Goal: Check status

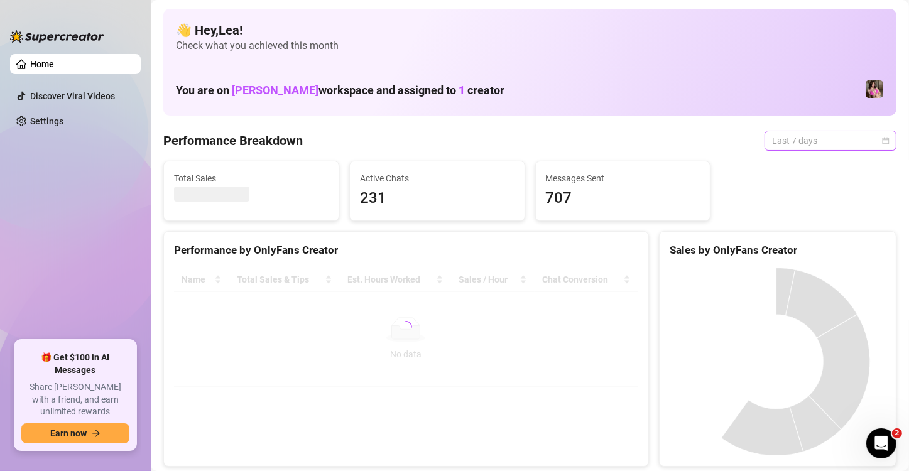
click at [882, 146] on div "Last 7 days" at bounding box center [831, 141] width 132 height 20
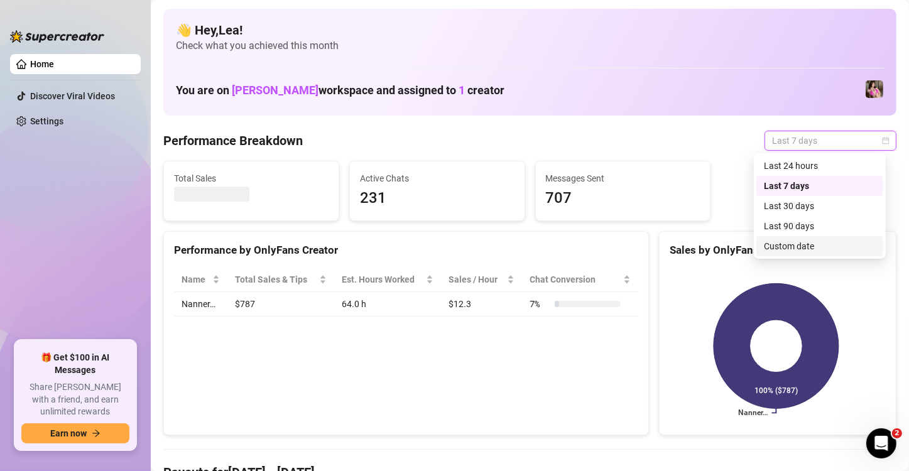
click at [823, 247] on div "Custom date" at bounding box center [820, 246] width 112 height 14
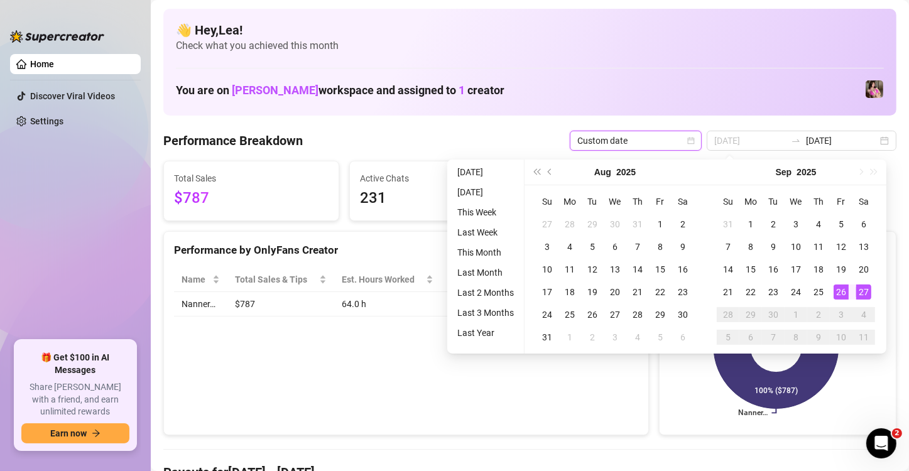
type input "[DATE]"
click at [862, 292] on div "27" at bounding box center [864, 292] width 15 height 15
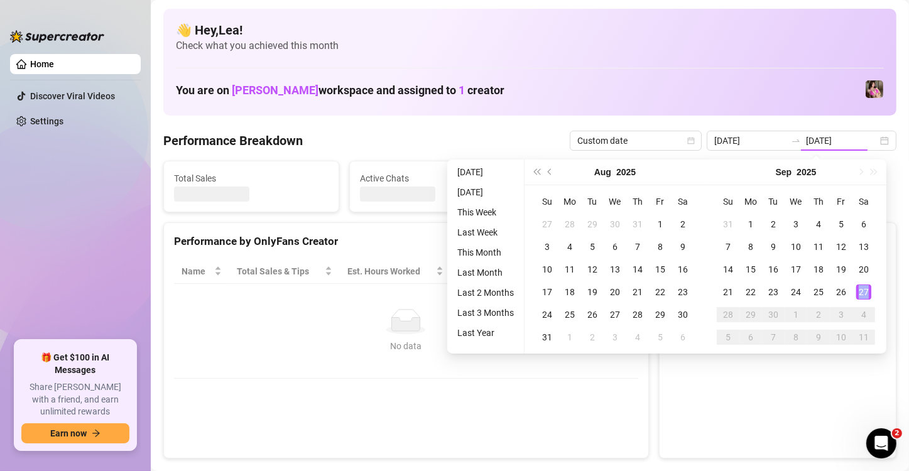
type input "[DATE]"
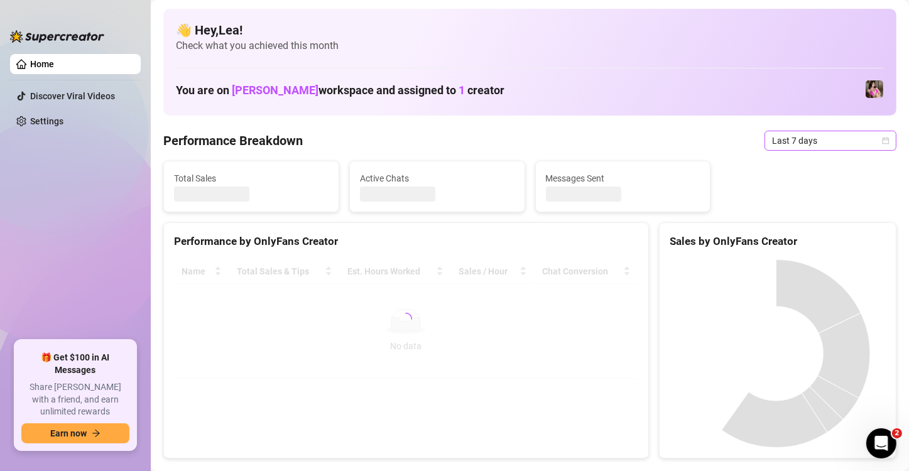
click at [882, 137] on icon "calendar" at bounding box center [886, 141] width 8 height 8
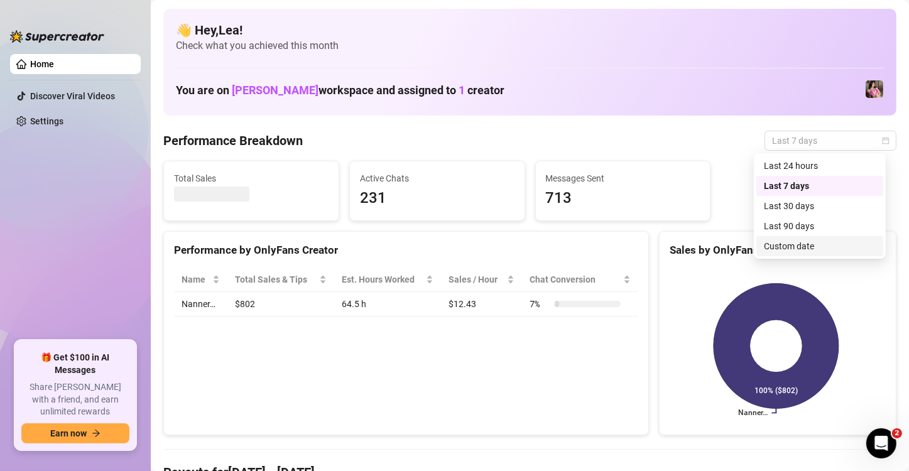
click at [816, 250] on div "Custom date" at bounding box center [820, 246] width 112 height 14
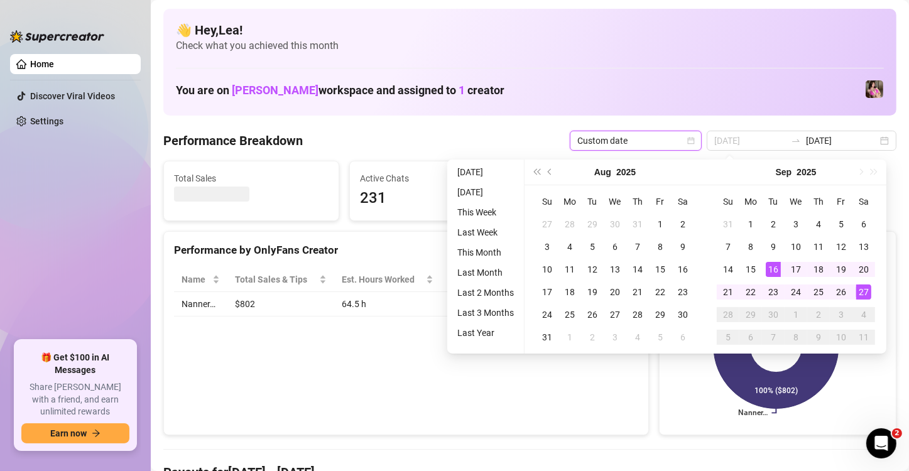
type input "[DATE]"
click at [864, 285] on div "27" at bounding box center [864, 292] width 15 height 15
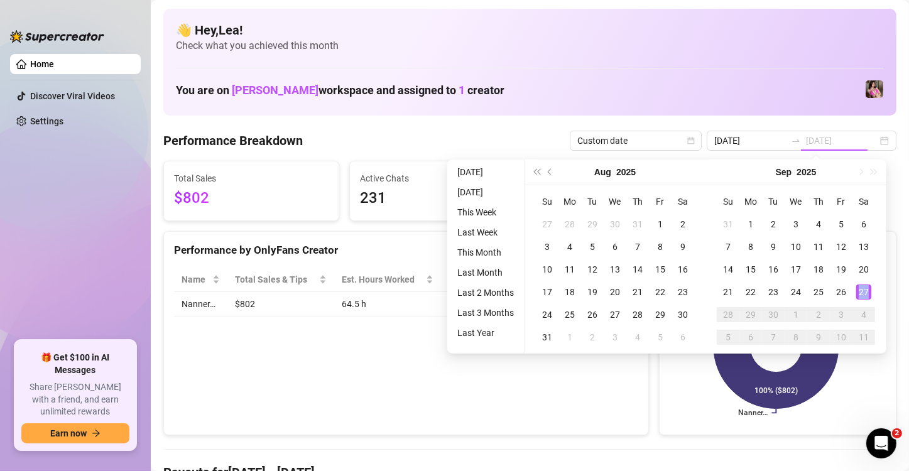
click at [864, 285] on div "27" at bounding box center [864, 292] width 15 height 15
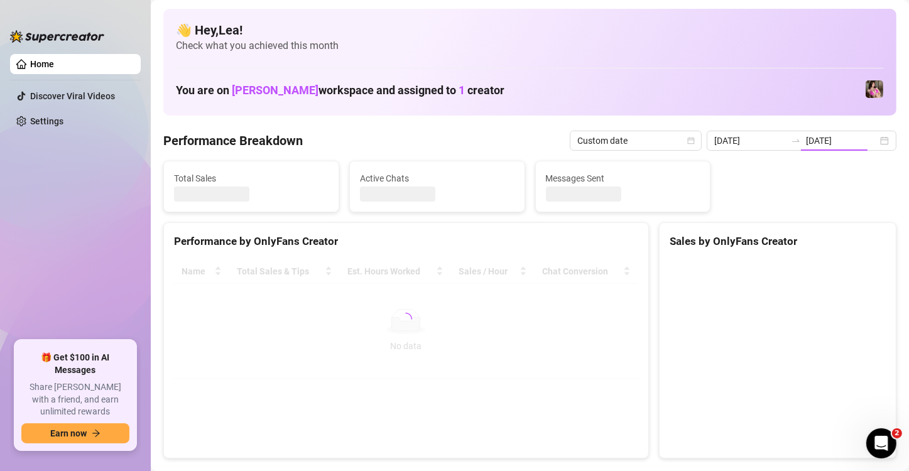
type input "[DATE]"
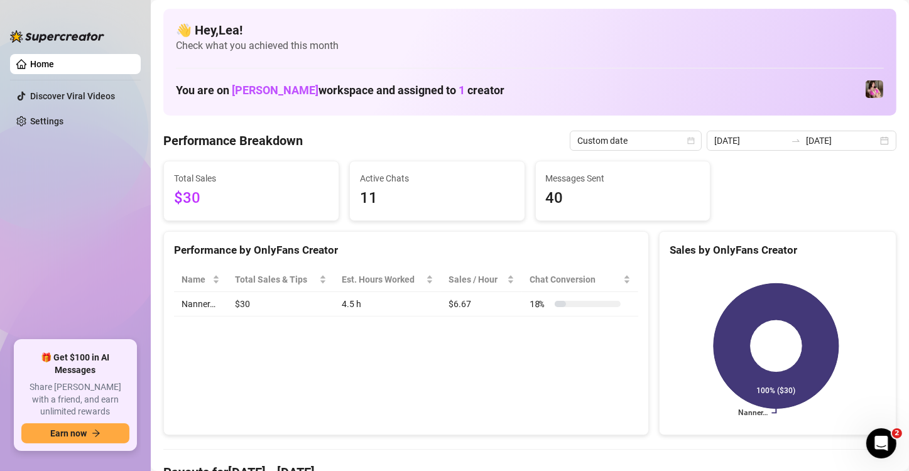
click at [875, 145] on div "2025-09-27 2025-09-27" at bounding box center [802, 141] width 190 height 20
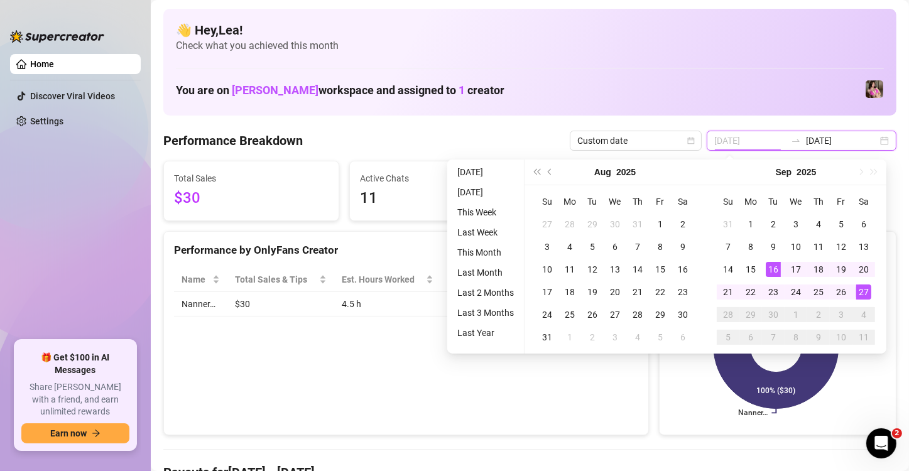
type input "2025-09-16"
click at [774, 270] on div "16" at bounding box center [773, 269] width 15 height 15
type input "[DATE]"
click at [839, 290] on div "26" at bounding box center [841, 292] width 15 height 15
type input "2025-09-16"
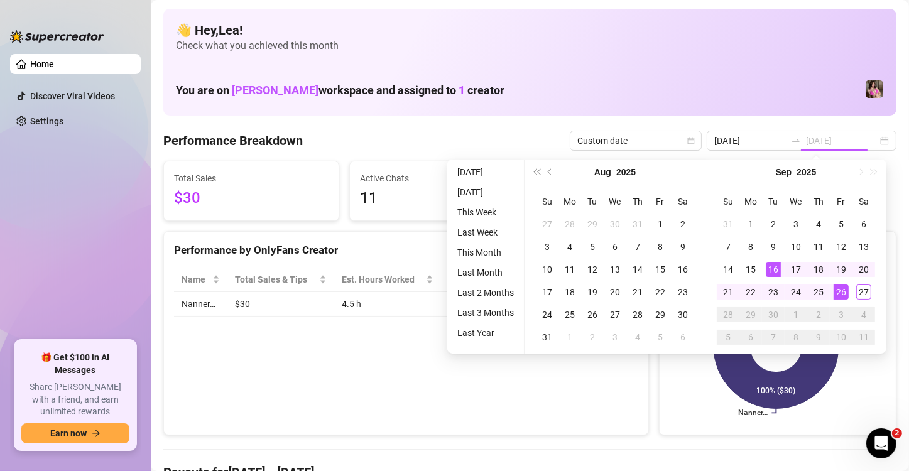
type input "[DATE]"
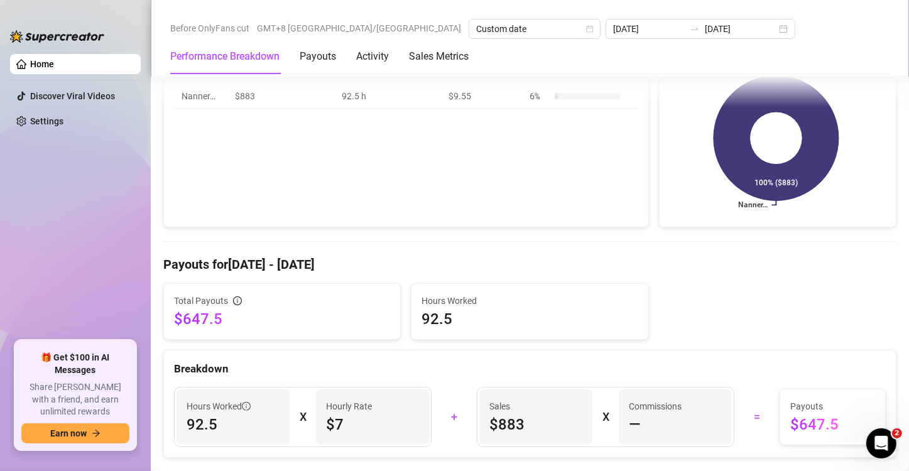
scroll to position [209, 0]
